Goal: Transaction & Acquisition: Book appointment/travel/reservation

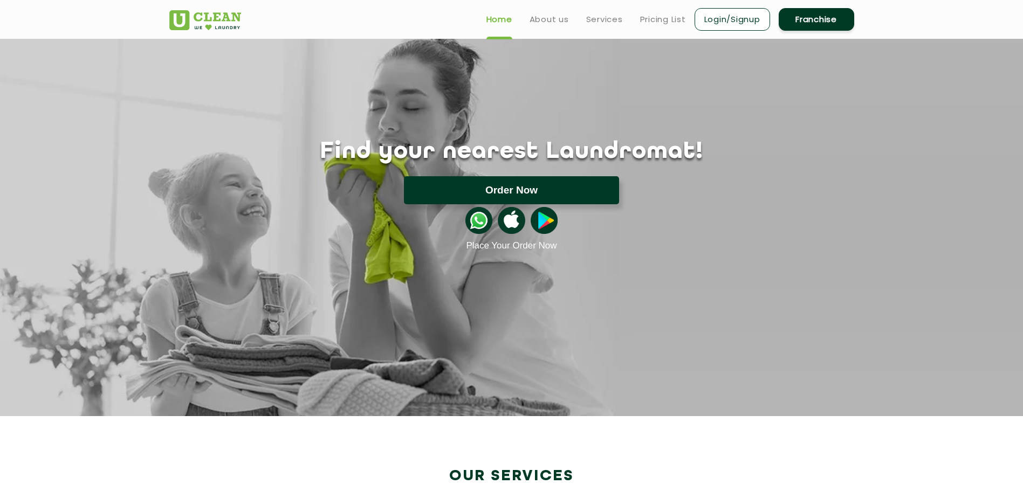
click at [506, 193] on button "Order Now" at bounding box center [511, 190] width 215 height 28
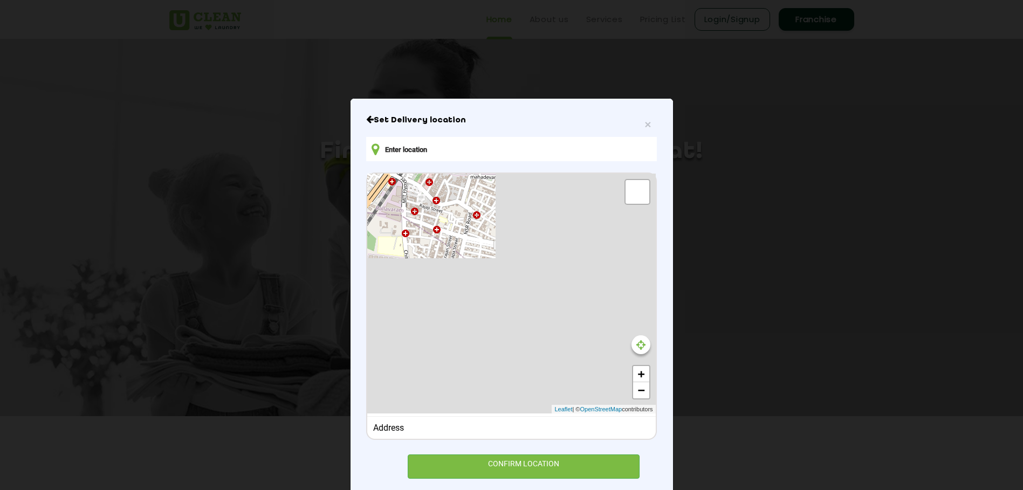
type input "[STREET_ADDRESS]"
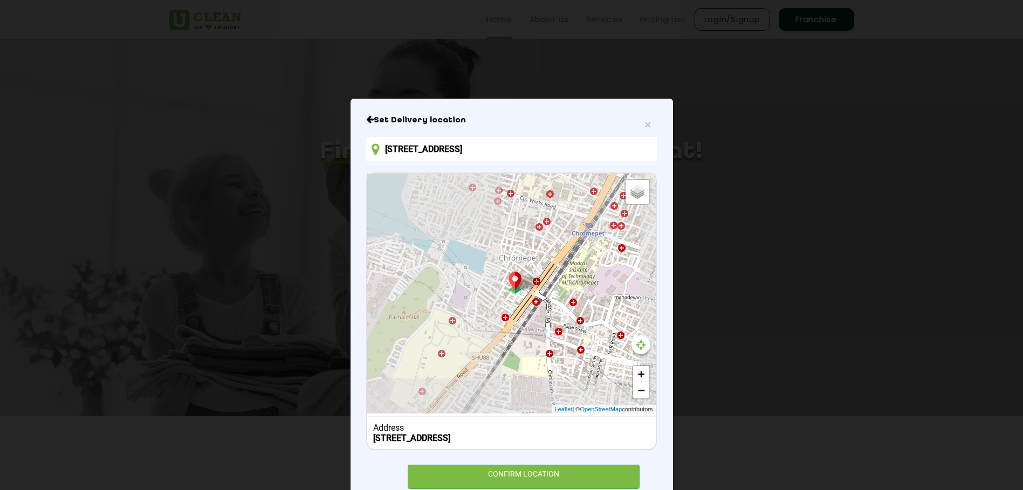
click at [533, 476] on div "CONFIRM LOCATION" at bounding box center [524, 477] width 232 height 24
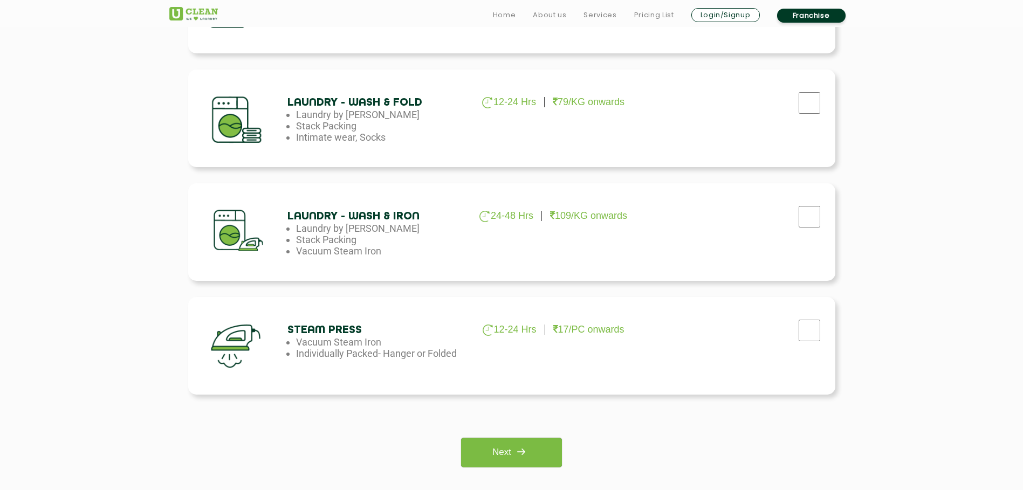
scroll to position [593, 0]
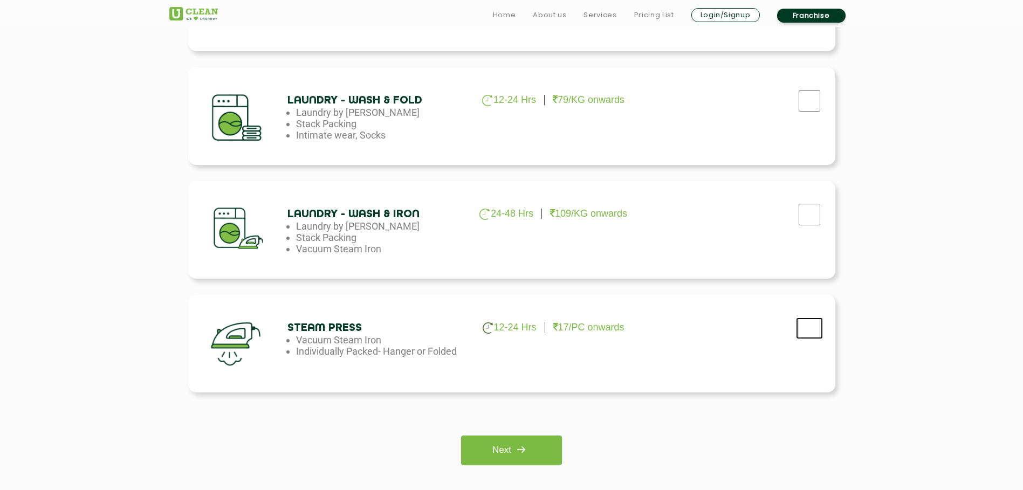
click at [808, 325] on input "checkbox" at bounding box center [809, 329] width 27 height 22
checkbox input "true"
click at [535, 448] on link "Next" at bounding box center [511, 451] width 101 height 30
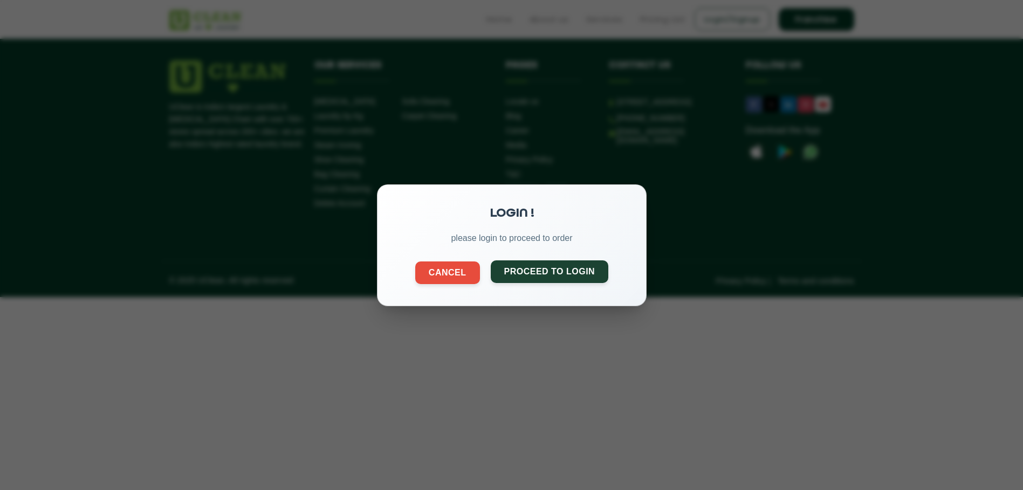
click at [531, 271] on button "Proceed to Login" at bounding box center [549, 271] width 118 height 23
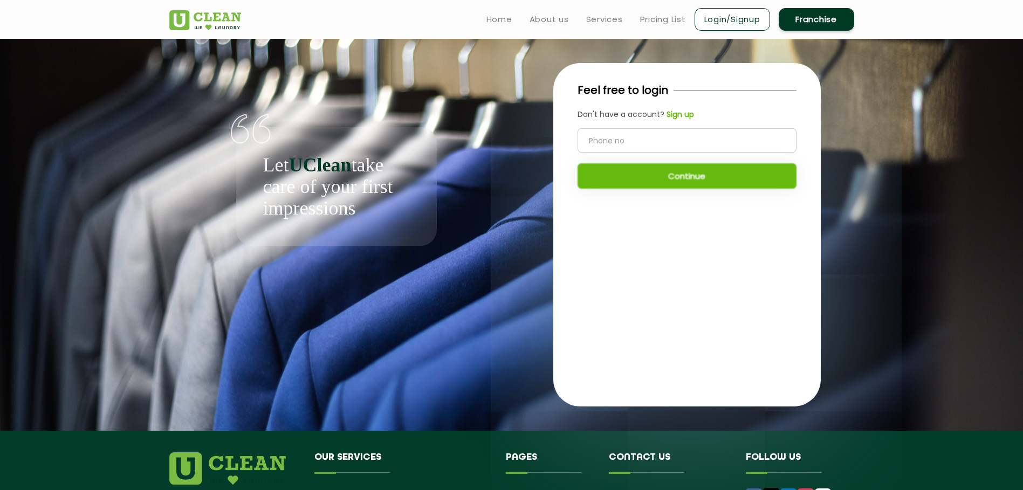
click at [640, 141] on input "tel" at bounding box center [687, 140] width 219 height 24
type input "8489217441"
click at [653, 175] on button "Continue" at bounding box center [687, 175] width 219 height 25
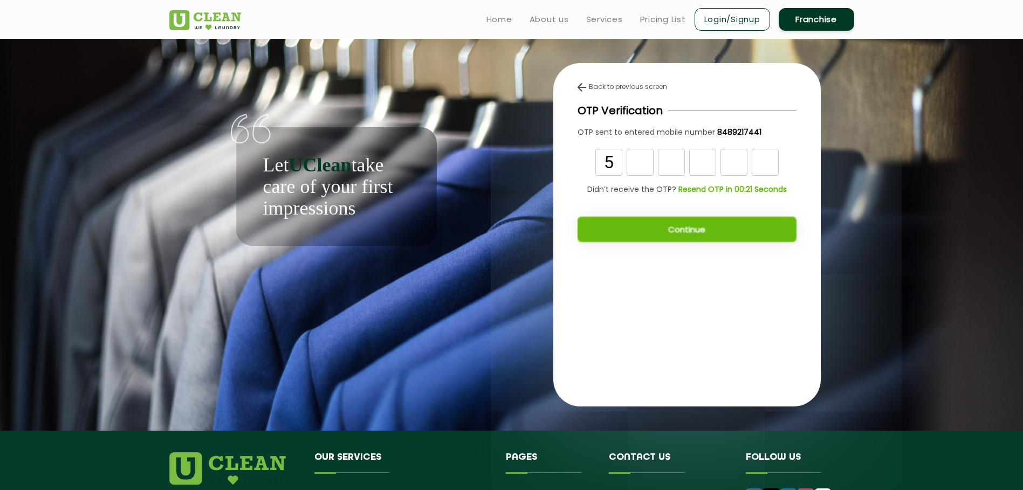
type input "5"
type input "3"
type input "8"
type input "5"
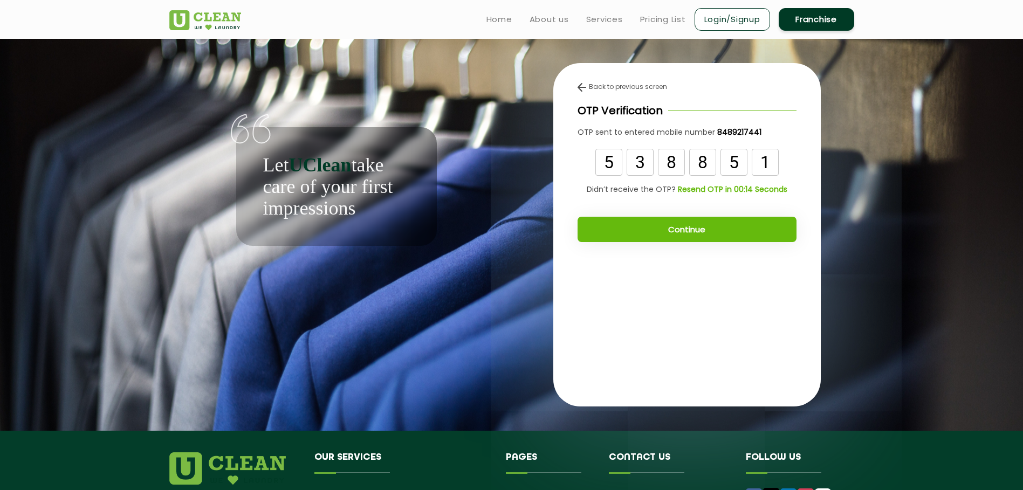
type input "1"
click at [656, 228] on button "Continue" at bounding box center [687, 229] width 219 height 25
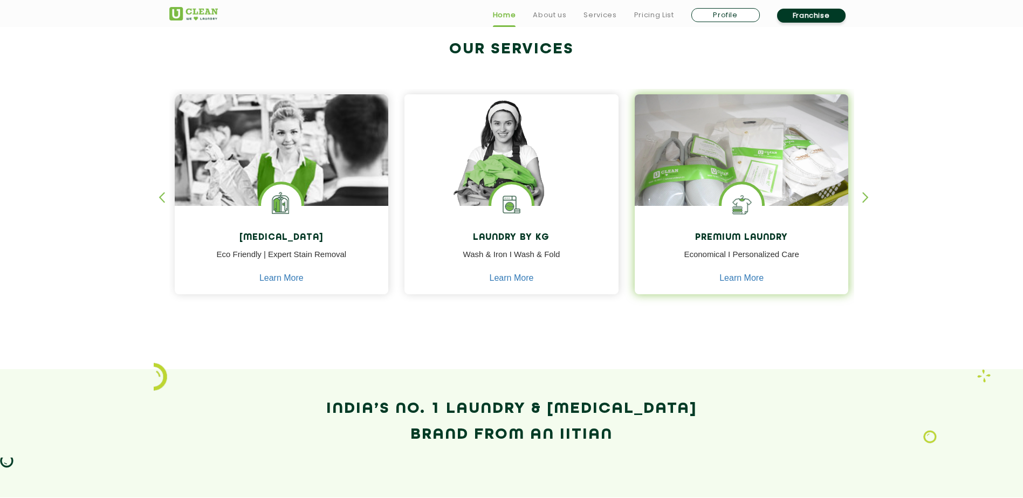
scroll to position [431, 0]
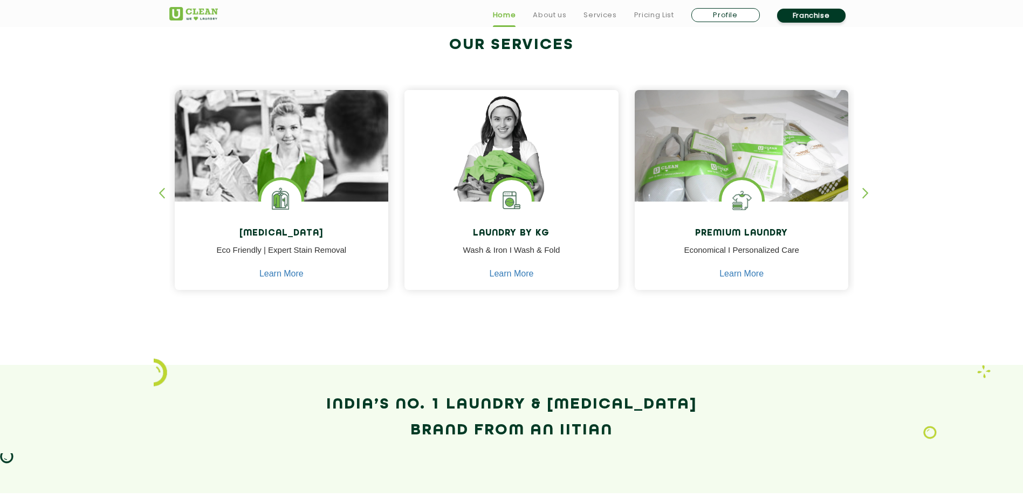
click at [868, 193] on div "button" at bounding box center [870, 203] width 16 height 30
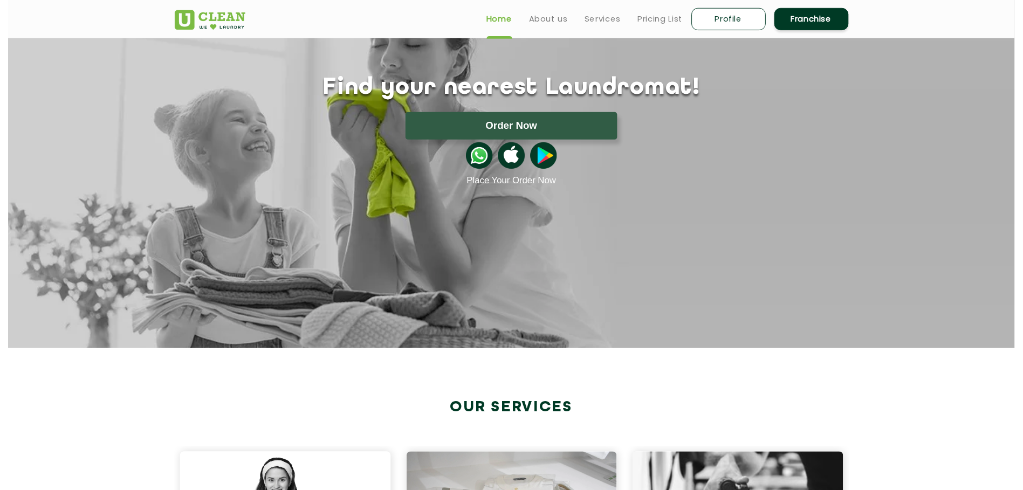
scroll to position [59, 0]
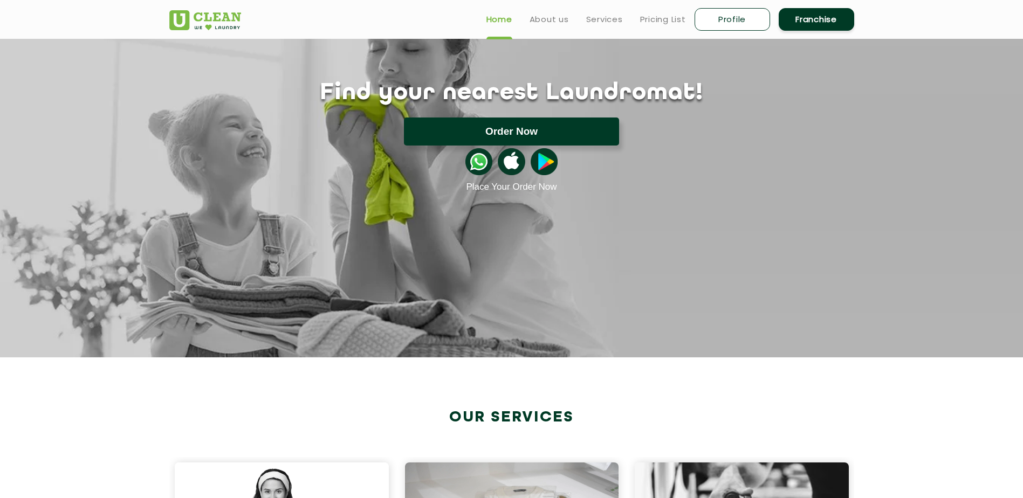
click at [600, 131] on button "Order Now" at bounding box center [511, 132] width 215 height 28
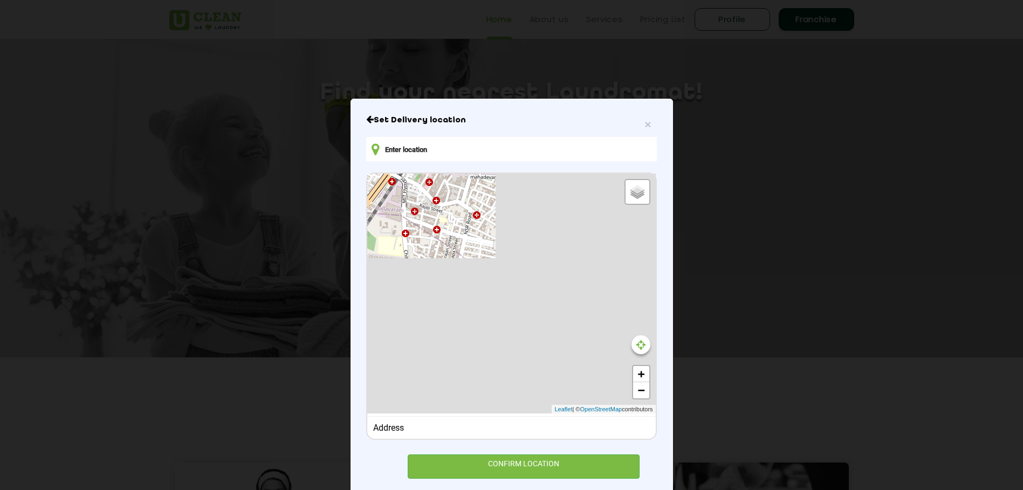
type input "[STREET_ADDRESS]"
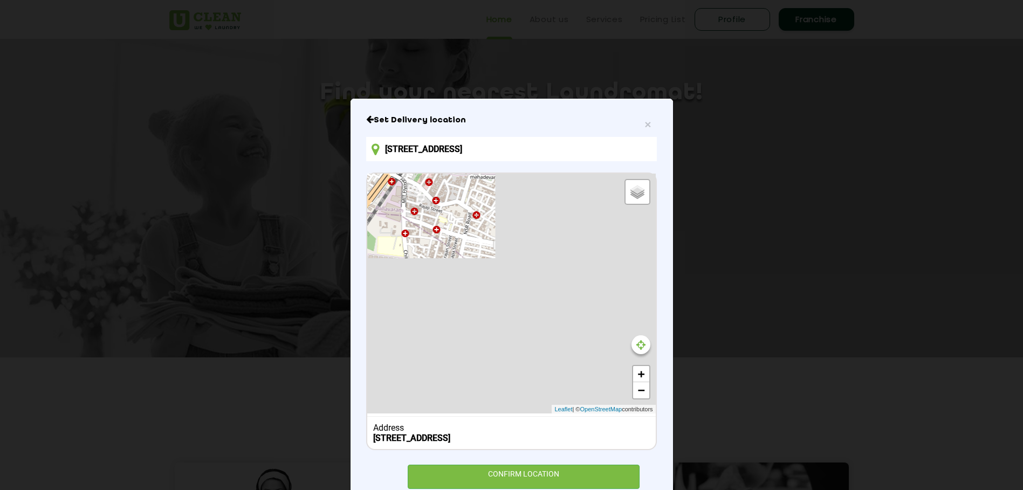
click at [539, 483] on div "CONFIRM LOCATION" at bounding box center [524, 477] width 232 height 24
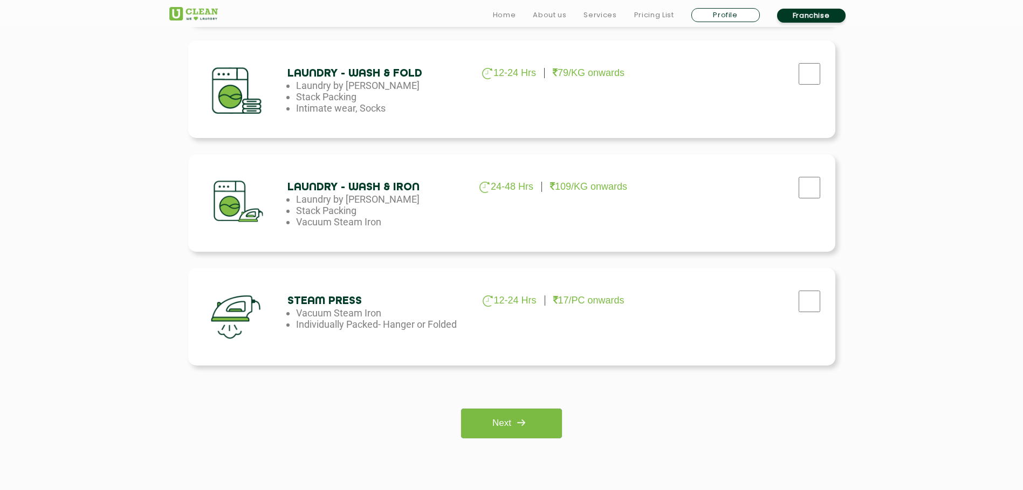
scroll to position [622, 0]
click at [816, 298] on input "checkbox" at bounding box center [809, 300] width 27 height 22
checkbox input "true"
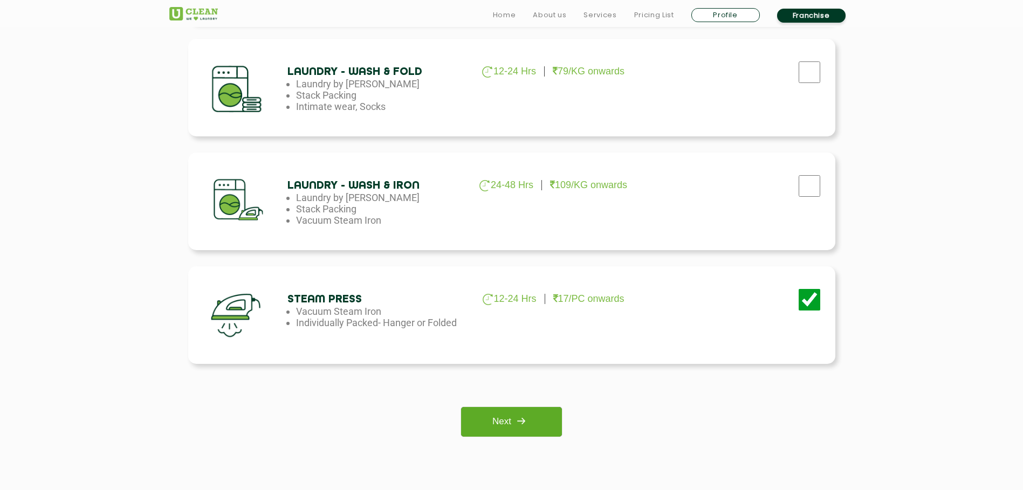
click at [514, 420] on img at bounding box center [520, 421] width 19 height 19
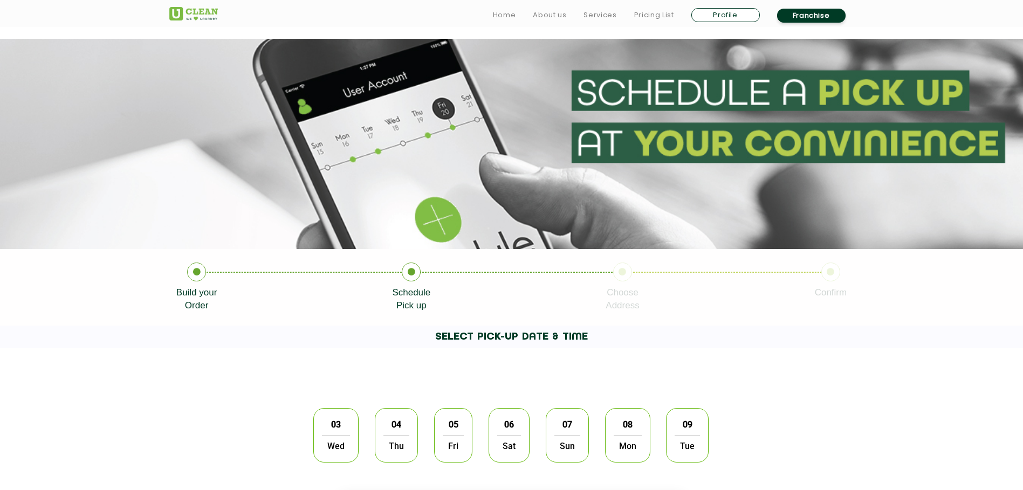
scroll to position [162, 0]
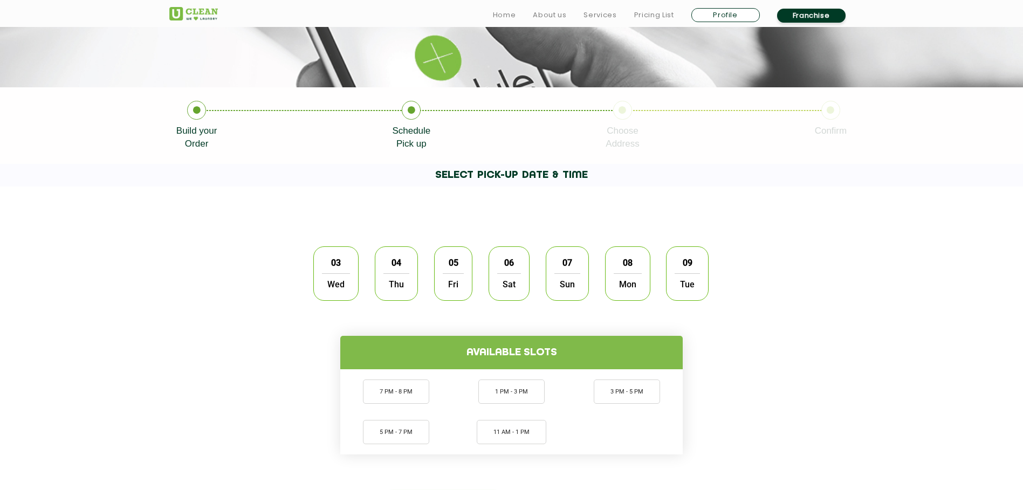
click at [339, 274] on span "Wed" at bounding box center [336, 284] width 28 height 22
click at [517, 431] on li "11 AM - 1 PM" at bounding box center [512, 432] width 70 height 24
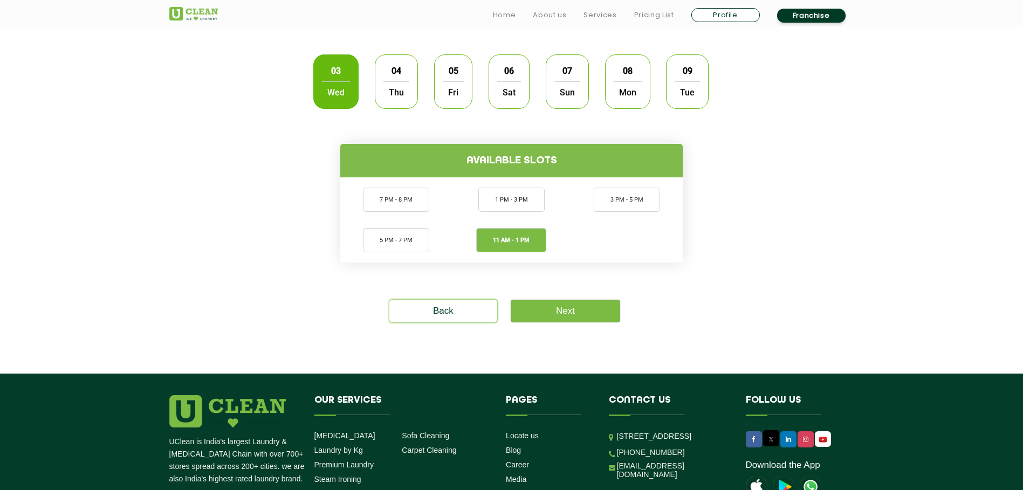
scroll to position [361, 0]
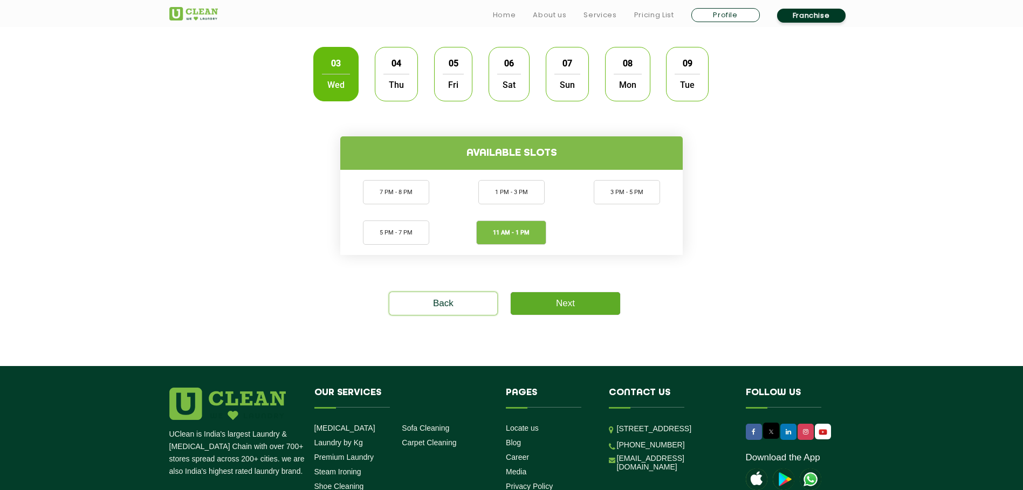
click at [582, 303] on link "Next" at bounding box center [565, 303] width 109 height 23
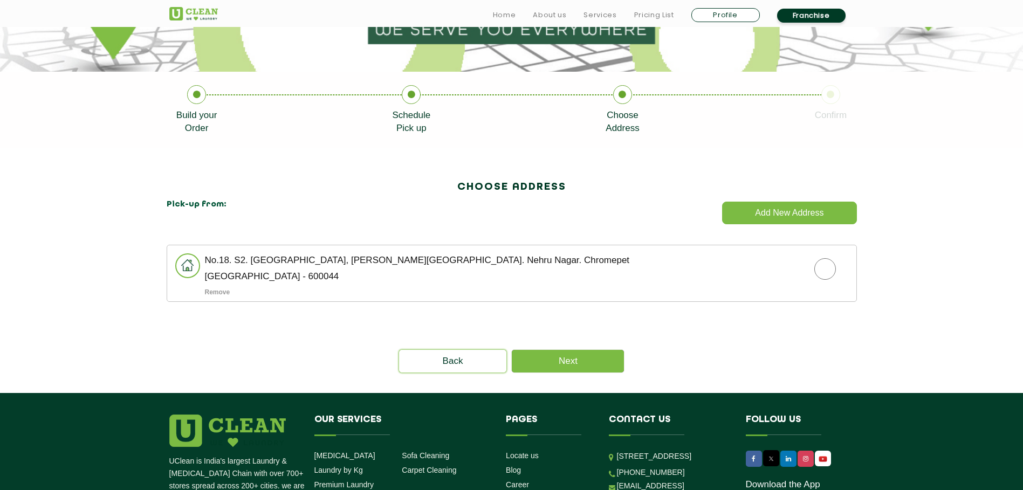
scroll to position [190, 0]
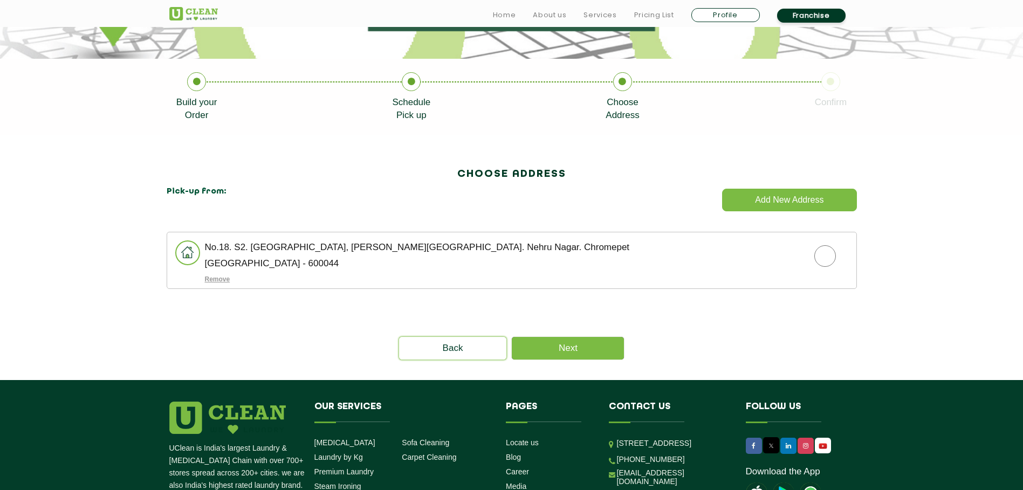
click at [215, 280] on button "Remove" at bounding box center [217, 280] width 25 height 8
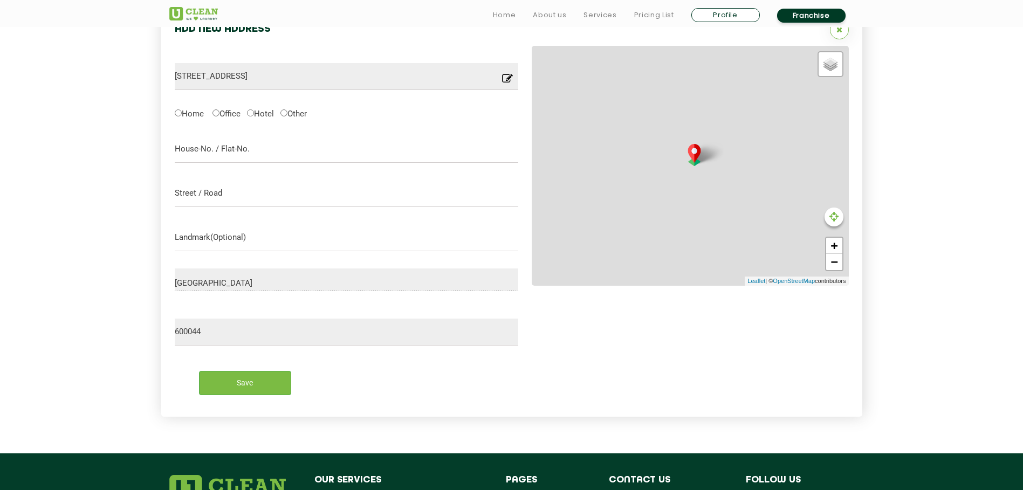
scroll to position [346, 0]
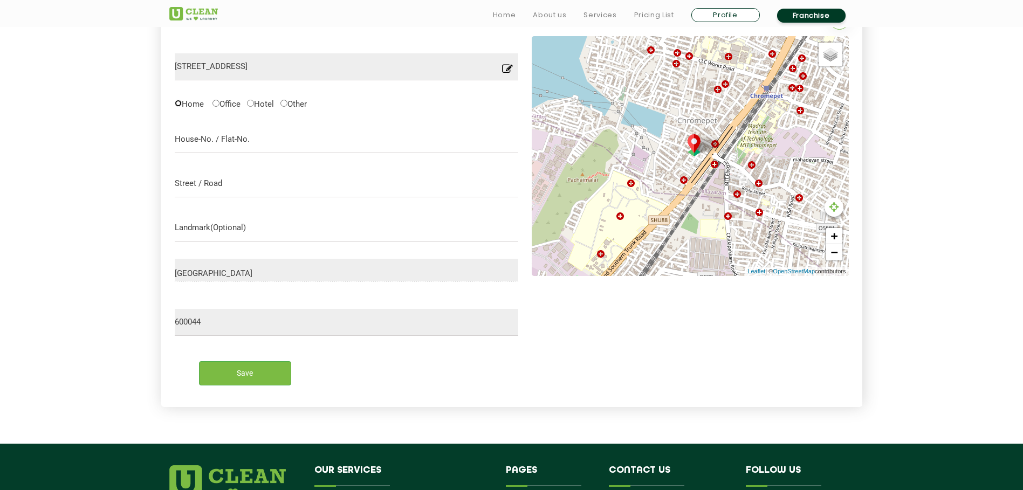
click at [181, 103] on input "Home" at bounding box center [178, 103] width 7 height 7
radio input "true"
click at [203, 139] on input "text" at bounding box center [347, 139] width 344 height 27
type input "[STREET_ADDRESS]"
type input "[GEOGRAPHIC_DATA], [GEOGRAPHIC_DATA]"
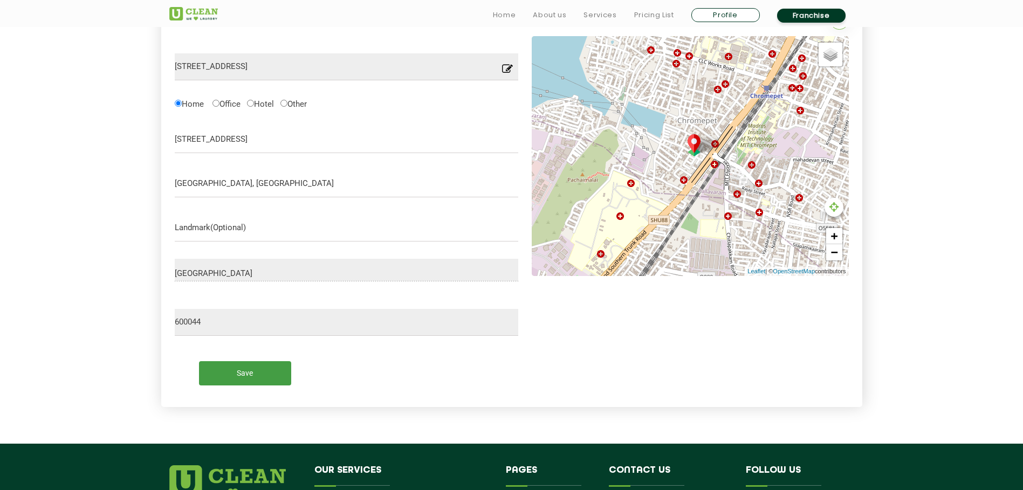
click at [255, 377] on input "Save" at bounding box center [245, 373] width 92 height 24
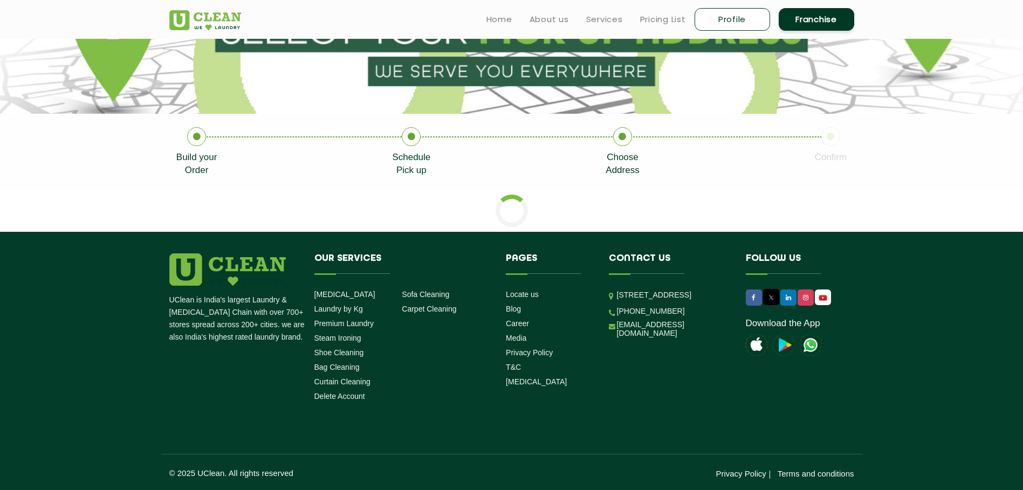
scroll to position [339, 0]
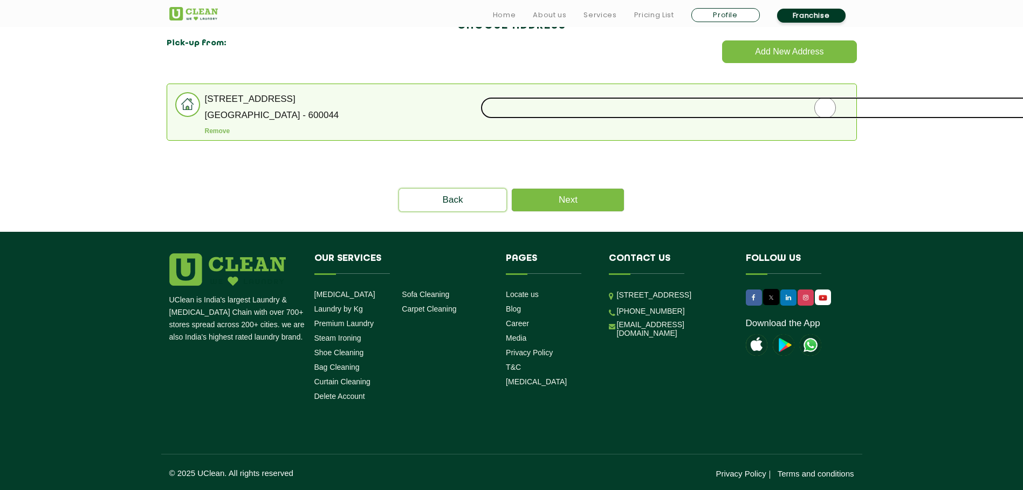
click at [820, 109] on input "radio" at bounding box center [825, 108] width 689 height 22
radio input "true"
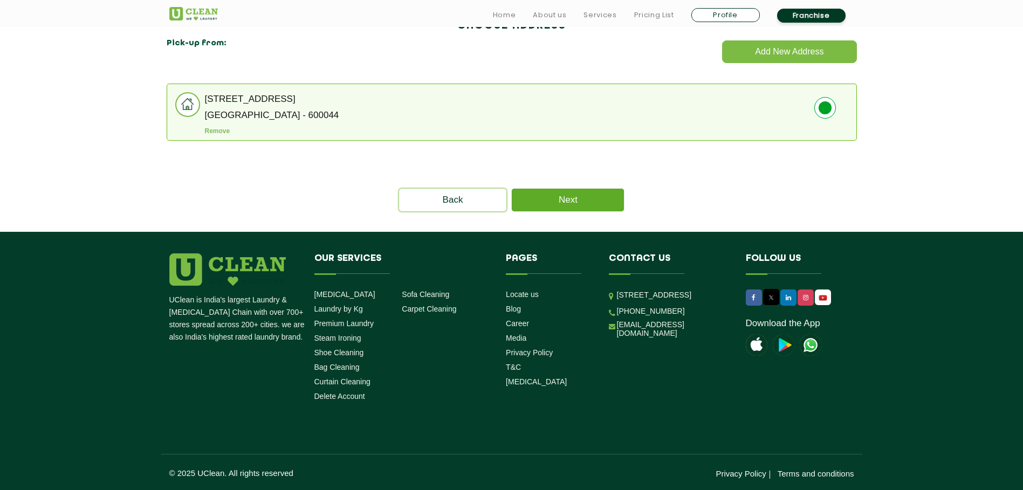
click at [594, 199] on link "Next" at bounding box center [568, 200] width 112 height 23
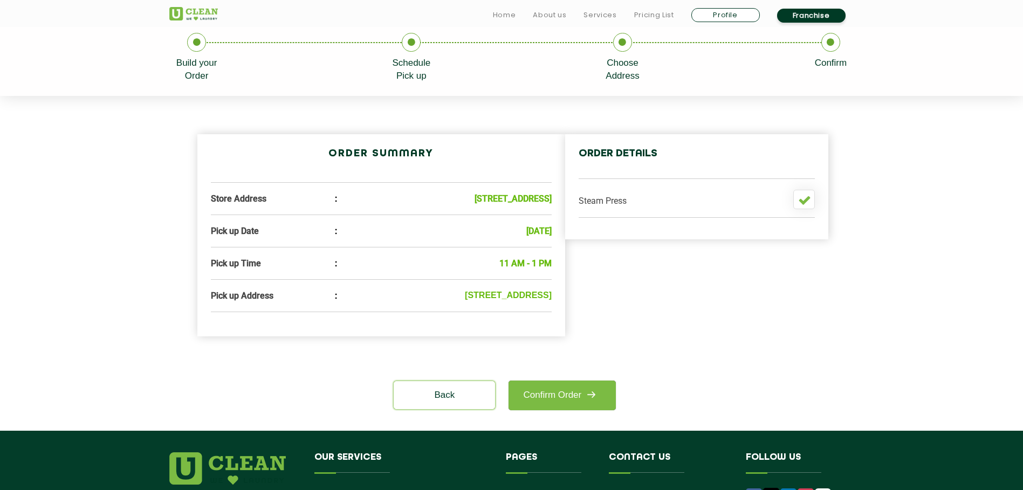
scroll to position [269, 0]
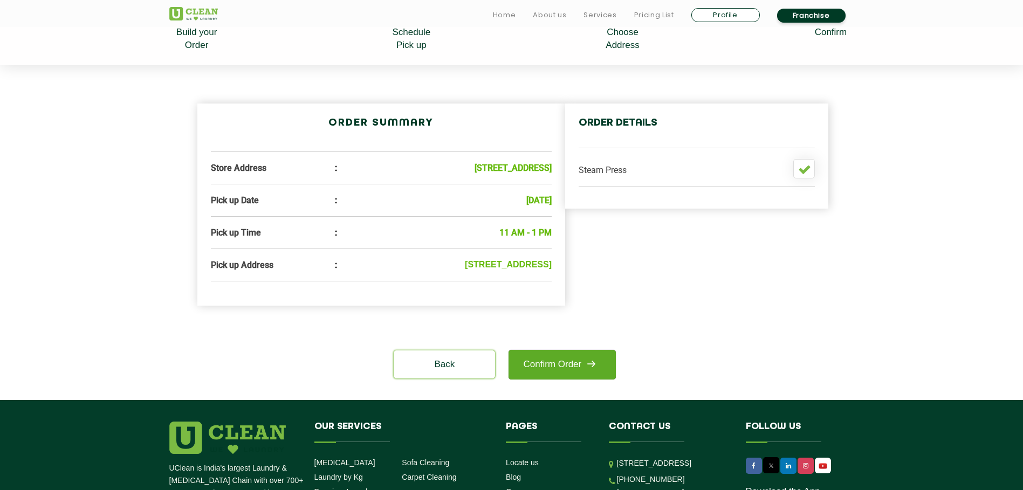
click at [580, 380] on link "Confirm Order" at bounding box center [562, 365] width 107 height 30
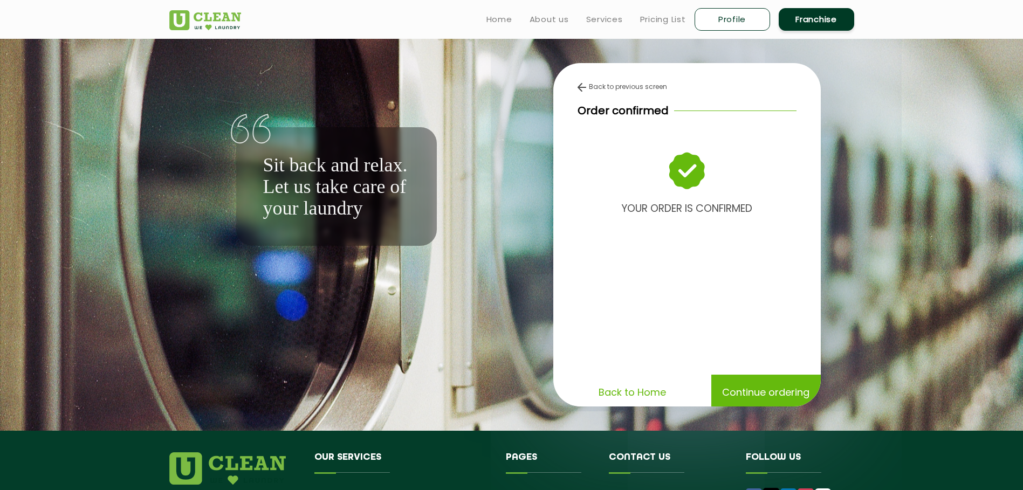
click at [767, 395] on p "Continue ordering" at bounding box center [765, 392] width 87 height 19
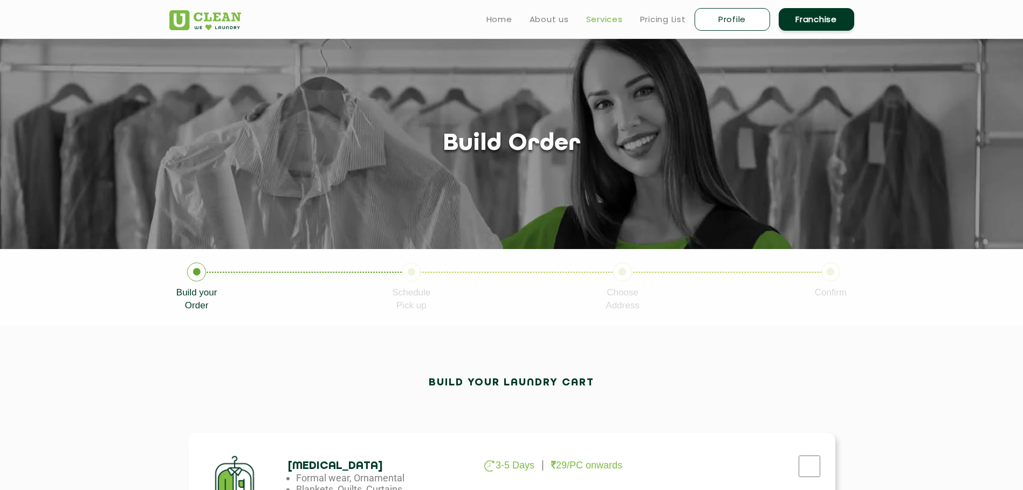
click at [604, 20] on link "Services" at bounding box center [604, 19] width 37 height 13
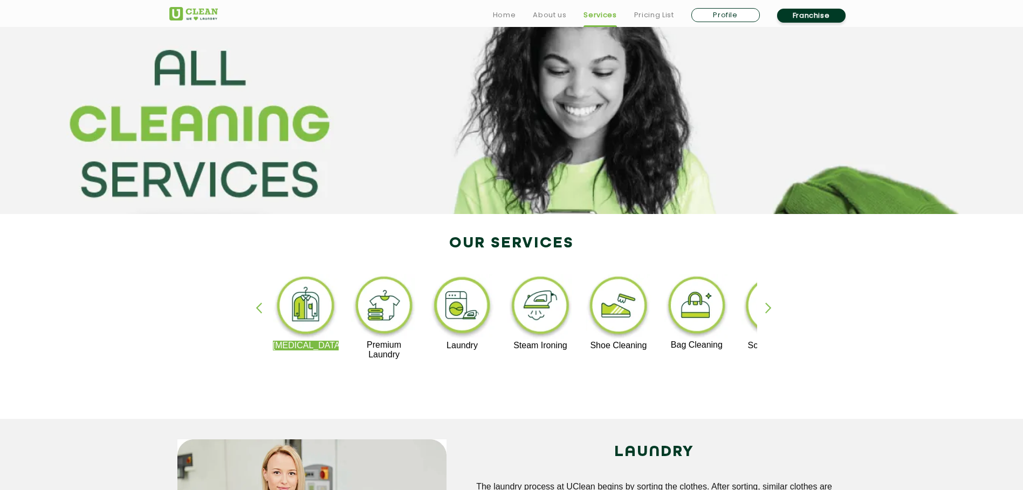
scroll to position [54, 0]
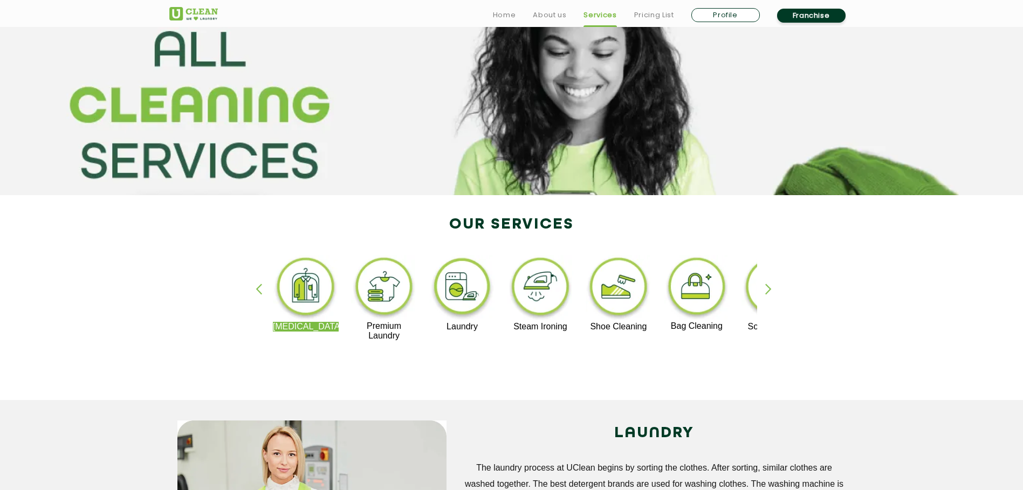
click at [535, 289] on img at bounding box center [541, 288] width 66 height 67
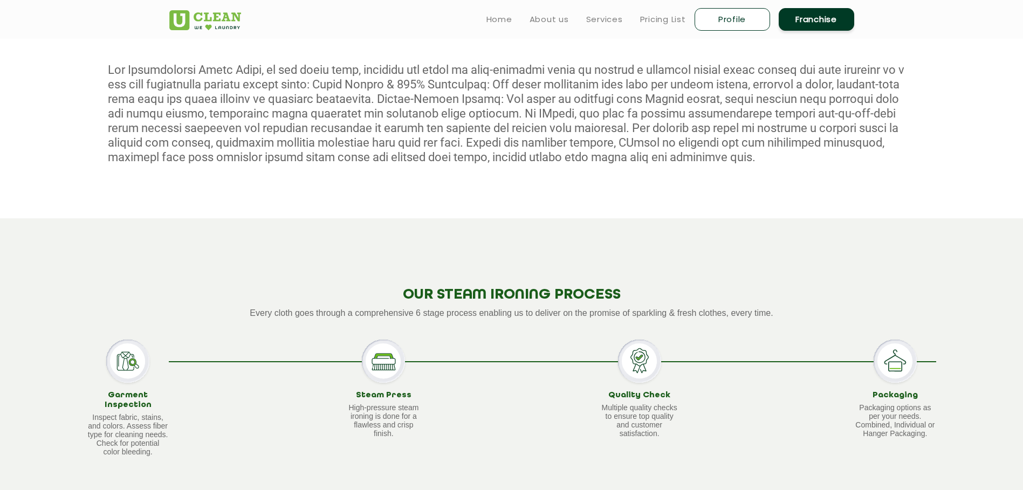
scroll to position [485, 0]
